Goal: Feedback & Contribution: Contribute content

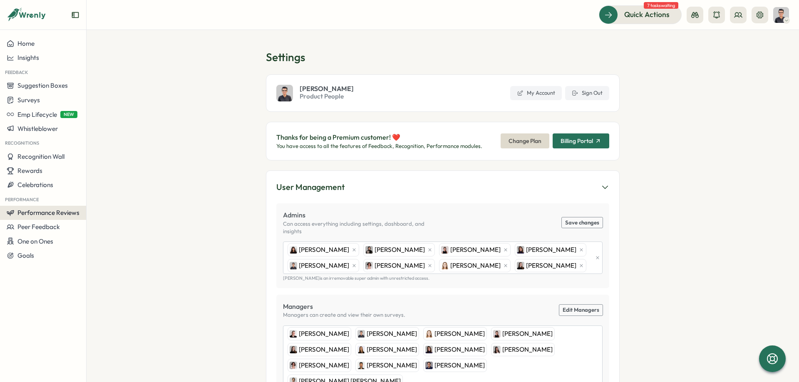
click at [56, 215] on span "Performance Reviews" at bounding box center [48, 213] width 62 height 8
click at [114, 195] on div "Reviews" at bounding box center [120, 197] width 64 height 9
click at [69, 215] on span "Performance Reviews" at bounding box center [48, 213] width 62 height 8
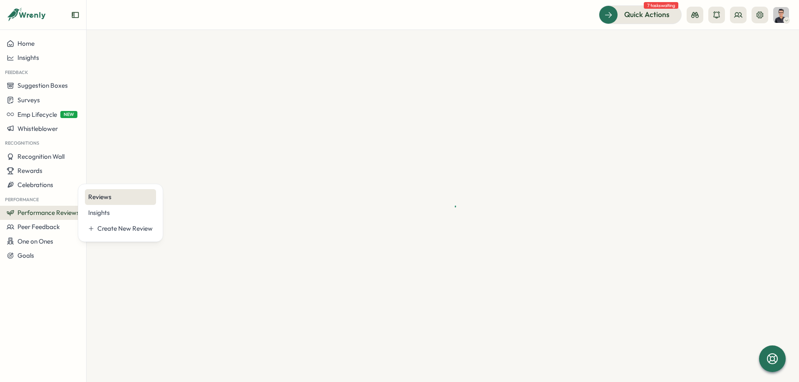
click at [125, 197] on div "Reviews" at bounding box center [120, 197] width 64 height 9
click at [94, 30] on div at bounding box center [443, 206] width 712 height 352
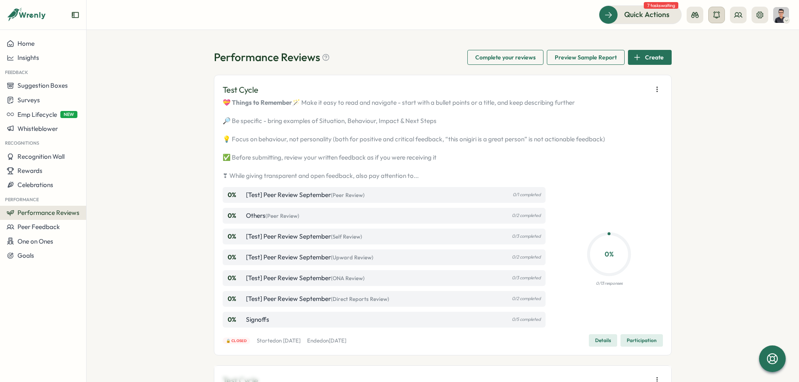
click at [721, 15] on button at bounding box center [716, 15] width 17 height 17
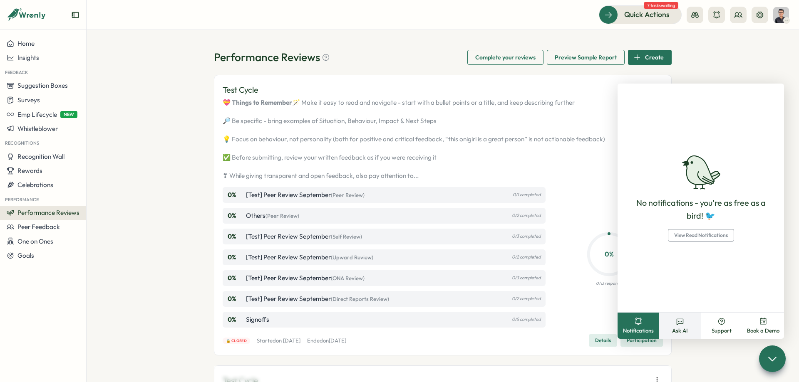
click at [686, 329] on span "Ask AI" at bounding box center [680, 330] width 16 height 7
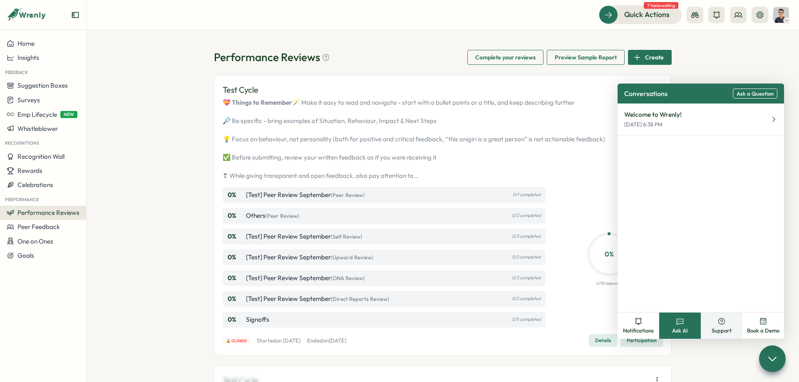
click at [724, 320] on icon at bounding box center [721, 321] width 8 height 8
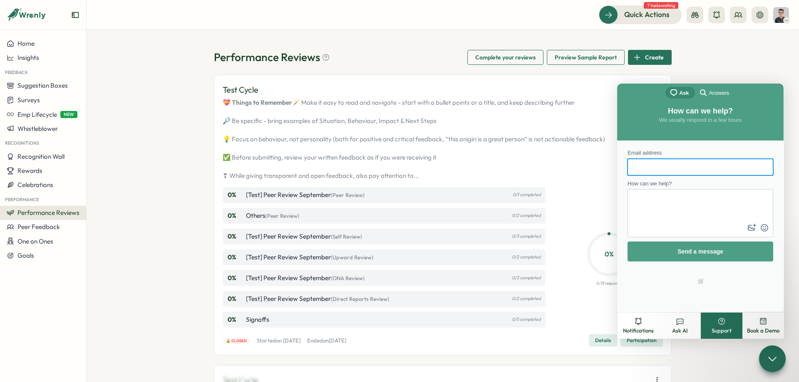
click at [772, 326] on button "Book a Demo" at bounding box center [763, 326] width 42 height 26
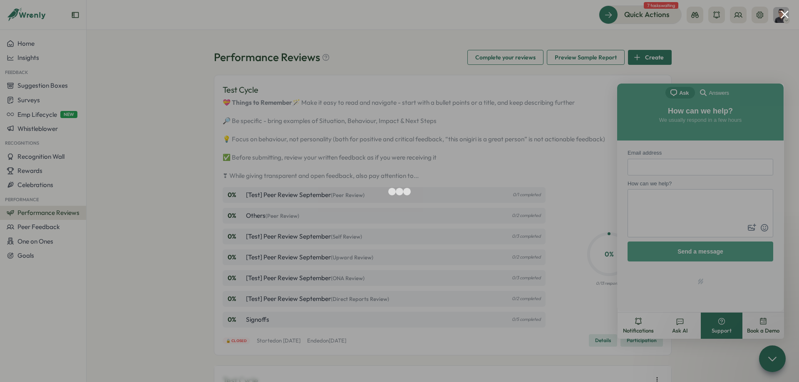
click at [784, 15] on button "Close modal" at bounding box center [784, 14] width 8 height 8
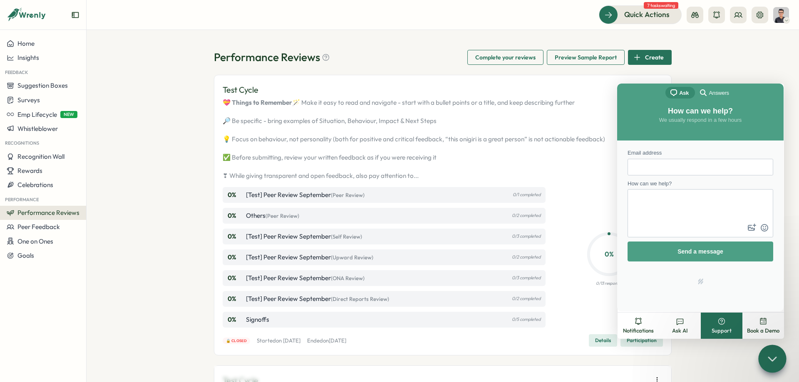
click at [769, 356] on icon at bounding box center [772, 359] width 12 height 12
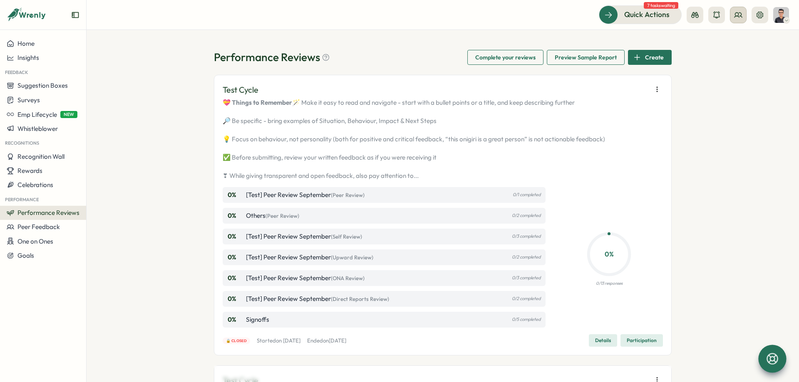
click at [737, 15] on circle at bounding box center [736, 13] width 3 height 3
click at [755, 20] on button at bounding box center [759, 15] width 17 height 17
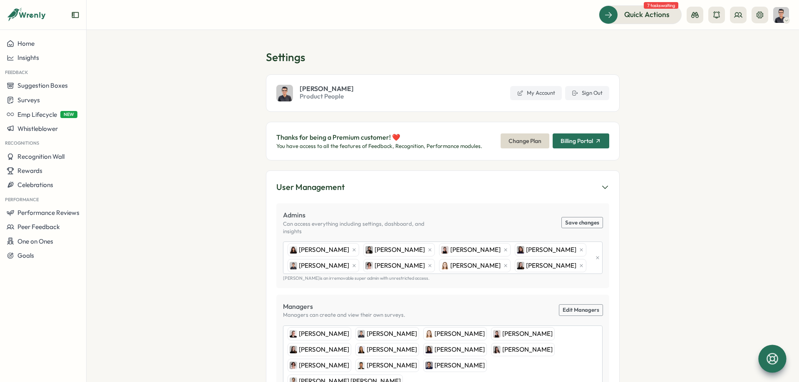
drag, startPoint x: 670, startPoint y: 245, endPoint x: 687, endPoint y: 134, distance: 111.9
click at [53, 210] on span "Performance Reviews" at bounding box center [48, 213] width 62 height 8
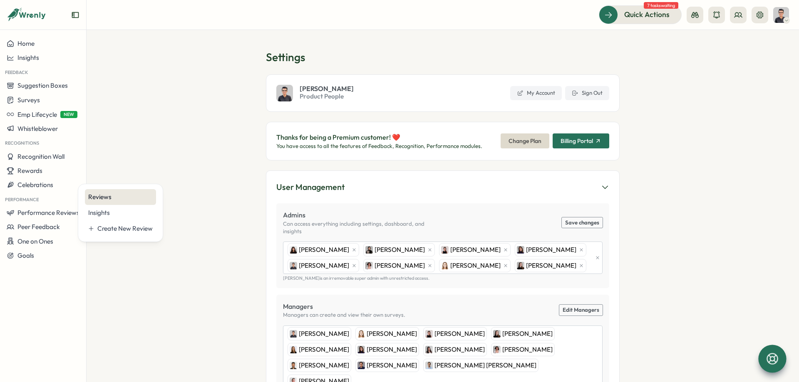
click at [103, 194] on div "Reviews" at bounding box center [120, 197] width 64 height 9
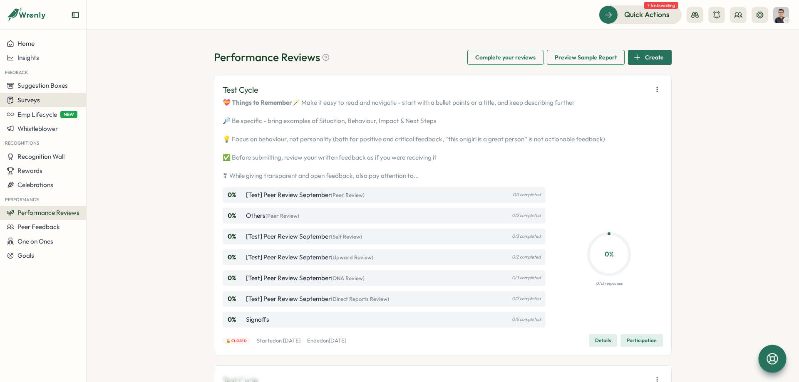
click at [41, 102] on div "Surveys" at bounding box center [43, 100] width 73 height 8
click at [104, 89] on div "Insights" at bounding box center [119, 85] width 69 height 16
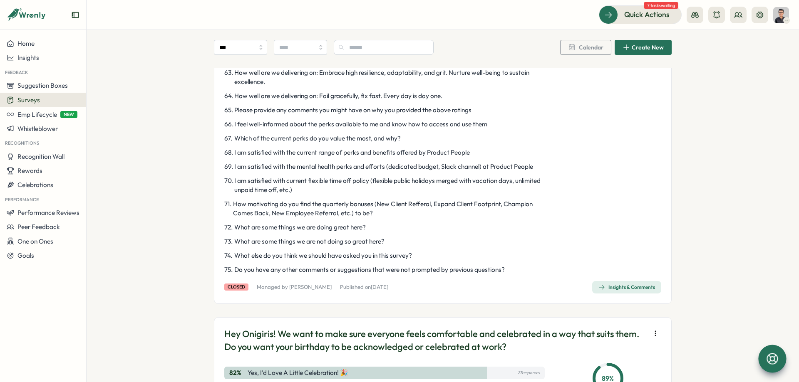
scroll to position [1248, 0]
click at [614, 291] on span "Insights & Comments" at bounding box center [626, 287] width 57 height 12
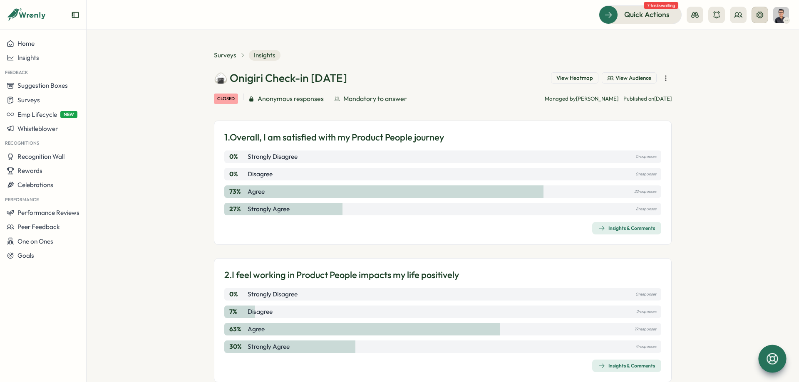
click at [755, 19] on button at bounding box center [759, 15] width 17 height 17
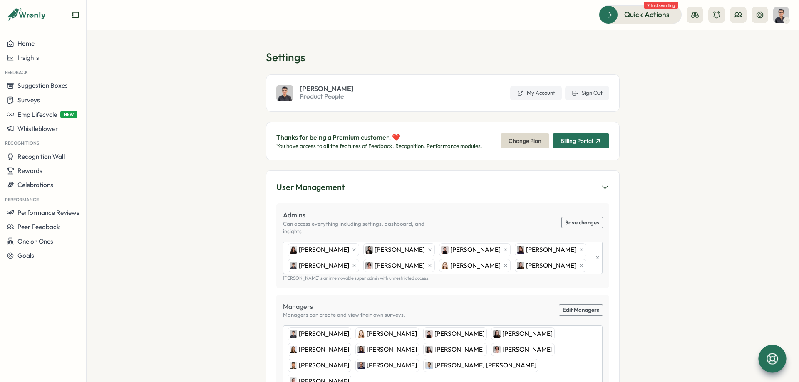
click at [695, 65] on section "Settings [PERSON_NAME] Product People My Account Sign Out Thanks for being a Pr…" at bounding box center [443, 206] width 712 height 352
click at [589, 97] on button "Sign Out" at bounding box center [587, 93] width 44 height 14
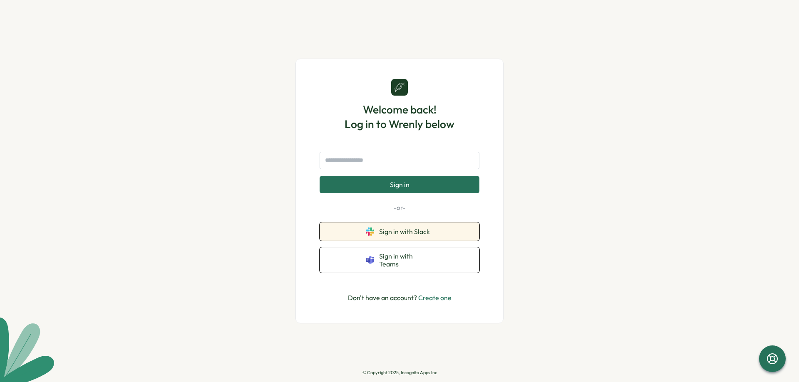
click at [411, 229] on button "Sign in with Slack" at bounding box center [399, 231] width 160 height 18
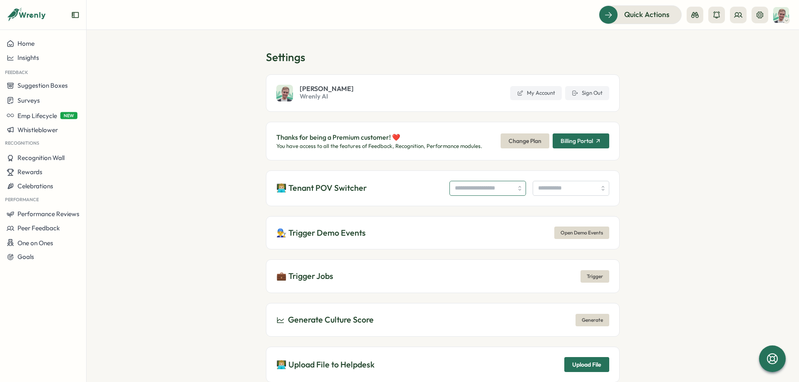
click at [452, 195] on input "search" at bounding box center [487, 188] width 77 height 15
paste input "**********"
drag, startPoint x: 473, startPoint y: 188, endPoint x: 396, endPoint y: 188, distance: 77.8
click at [449, 188] on input "**********" at bounding box center [487, 188] width 77 height 15
type input "**********"
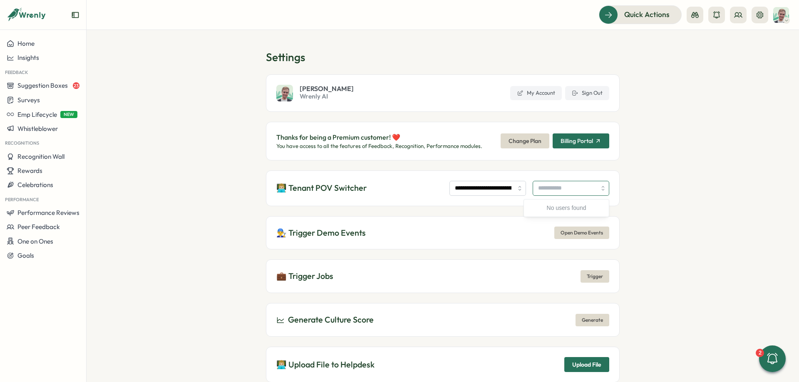
paste input "**********"
type input "**********"
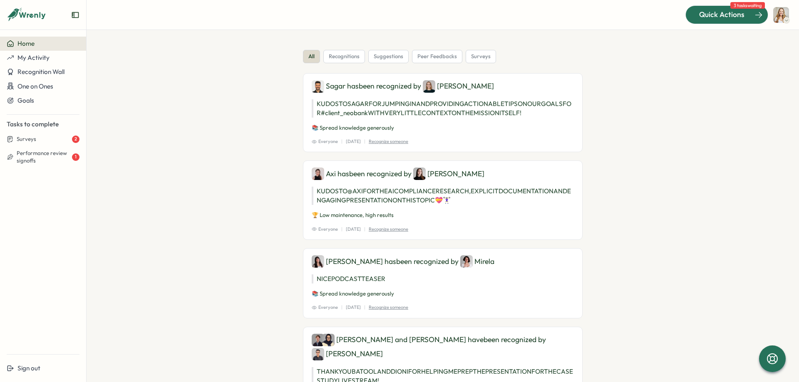
click at [713, 15] on span "Quick Actions" at bounding box center [721, 14] width 45 height 11
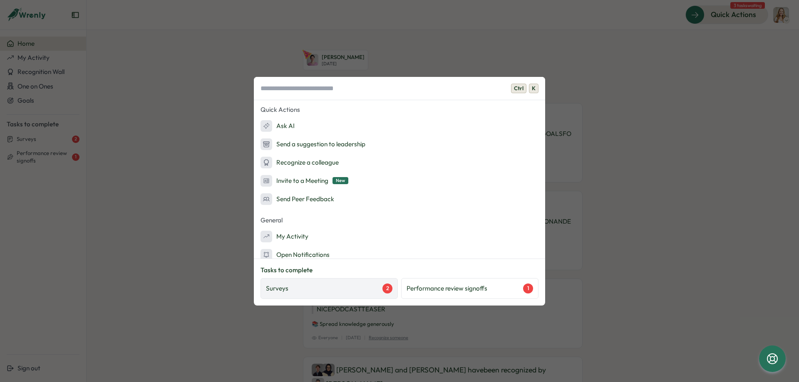
click at [340, 292] on div "Surveys 2" at bounding box center [329, 289] width 126 height 10
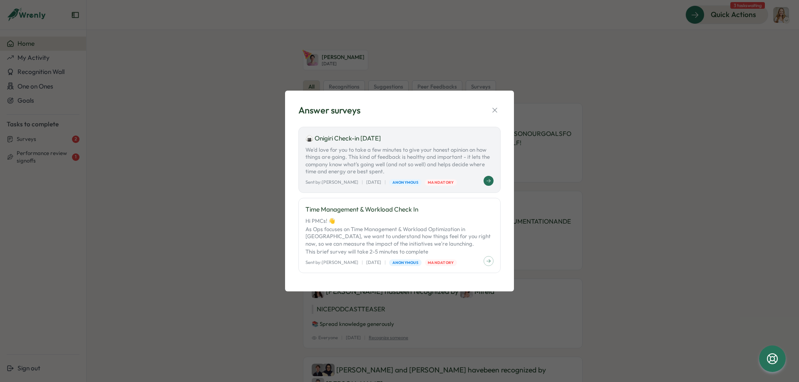
click at [453, 153] on p "We'd love for you to take a few minutes to give your honest opinion on how thin…" at bounding box center [399, 160] width 188 height 29
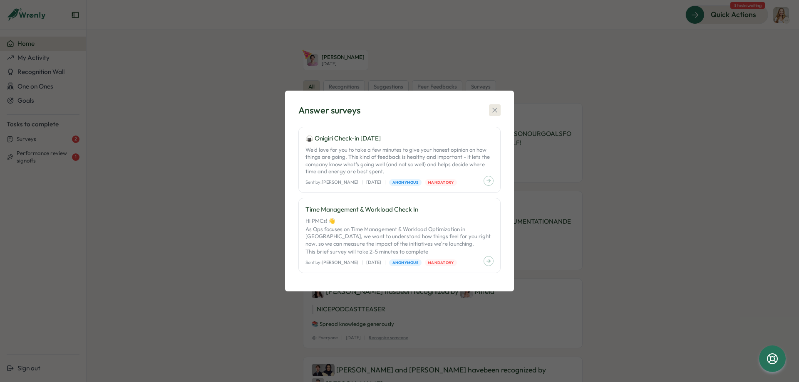
click at [492, 109] on icon "button" at bounding box center [494, 110] width 8 height 8
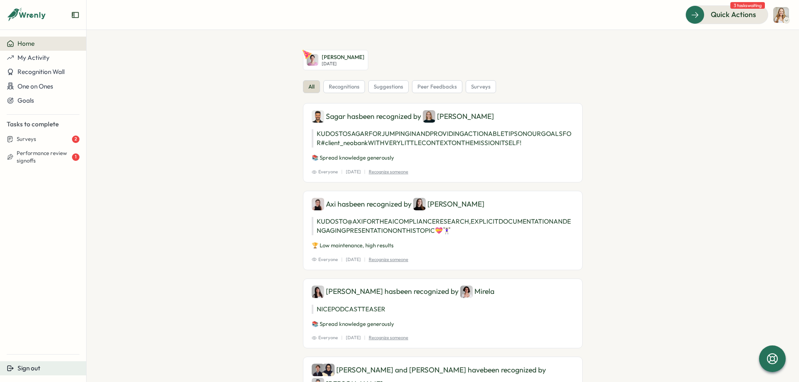
click at [39, 365] on span "Sign out" at bounding box center [28, 368] width 23 height 8
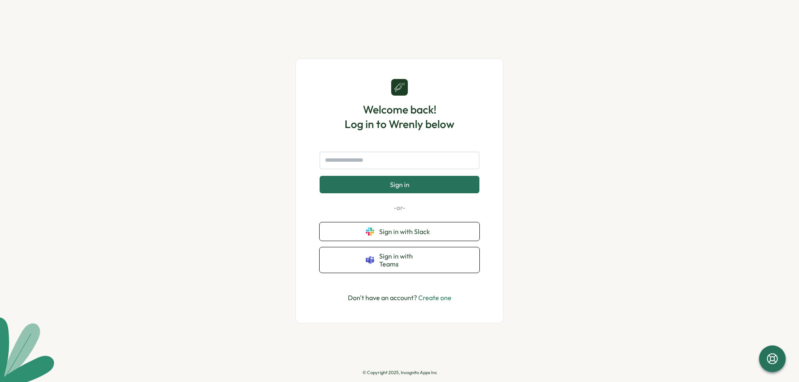
click at [413, 225] on div "Sign in -or- Sign in with Slack Sign in with Teams" at bounding box center [399, 212] width 160 height 121
click at [415, 229] on button "Sign in with Slack" at bounding box center [399, 231] width 160 height 18
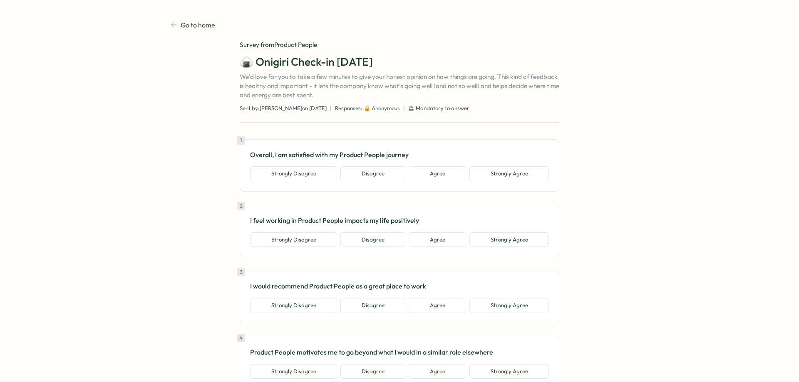
type textarea "*"
drag, startPoint x: 213, startPoint y: 270, endPoint x: 190, endPoint y: 16, distance: 255.5
